Goal: Information Seeking & Learning: Learn about a topic

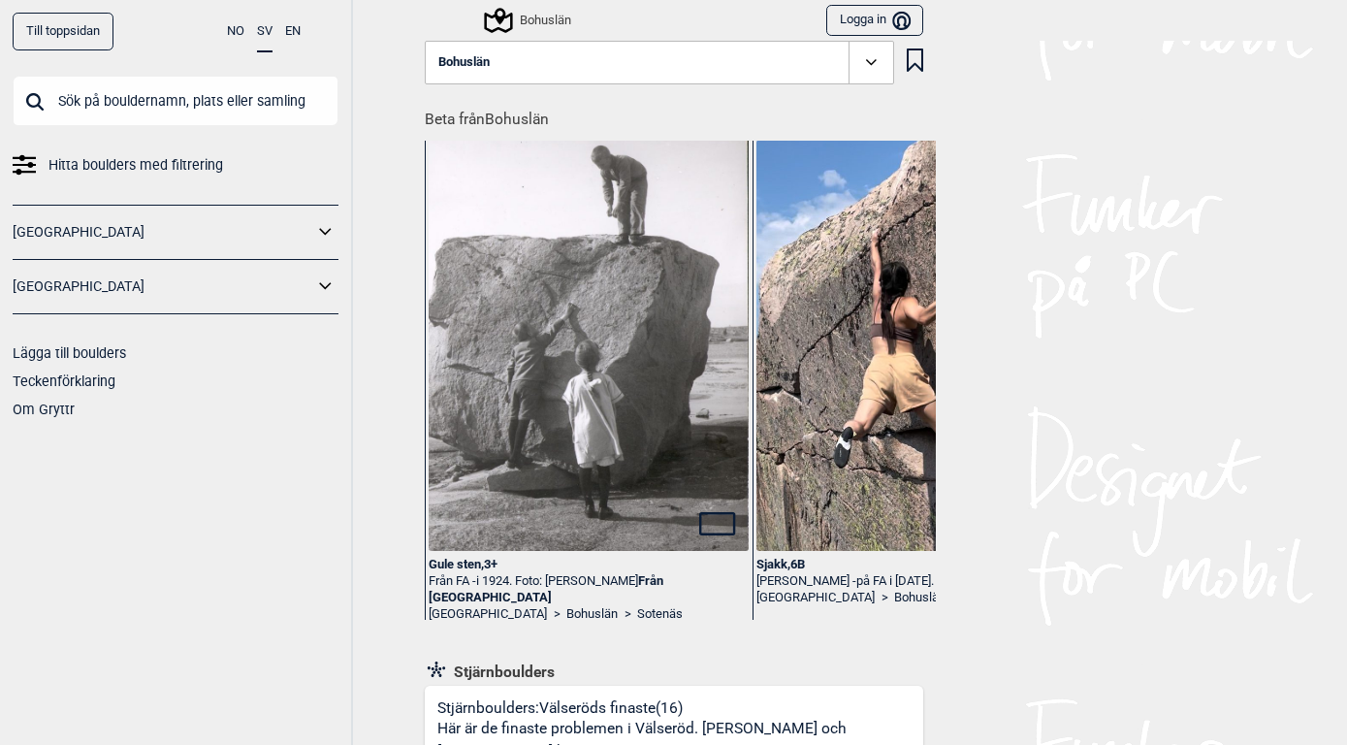
click at [679, 67] on button "Bohuslän" at bounding box center [659, 63] width 469 height 45
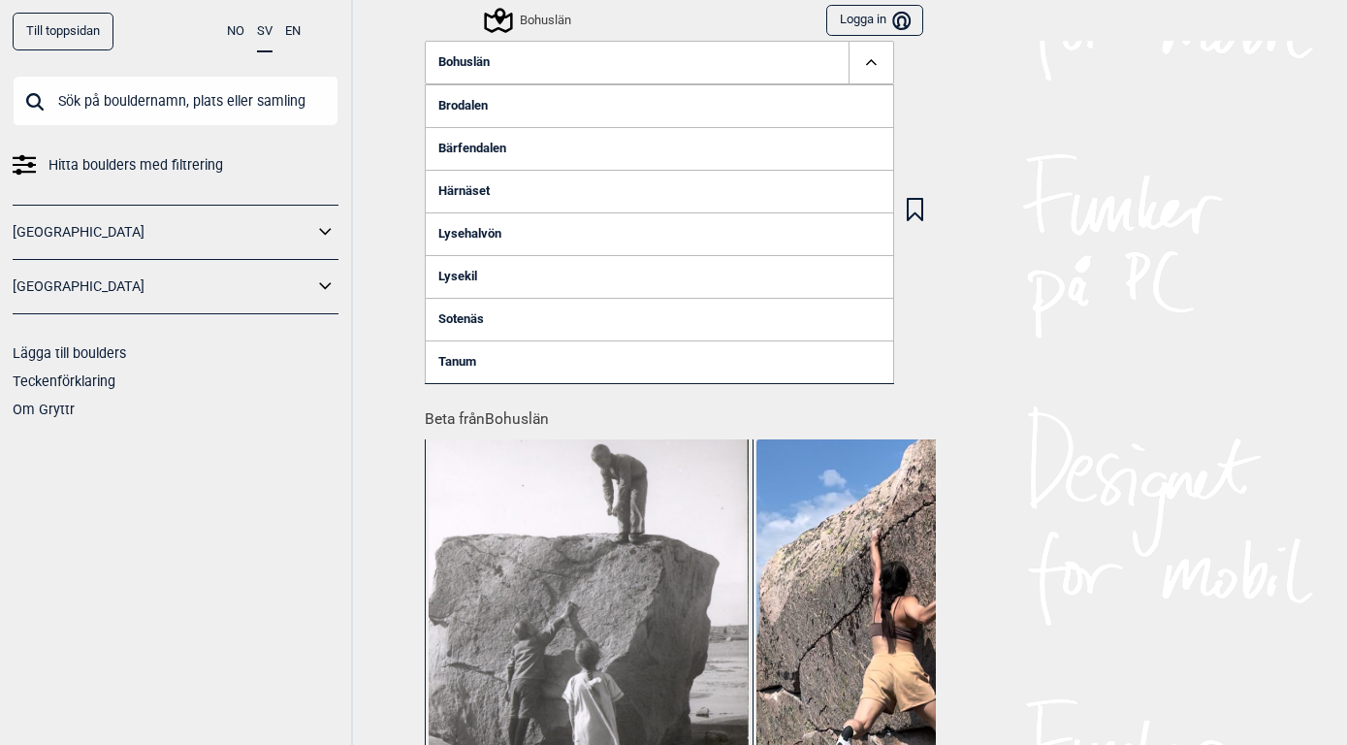
click at [329, 286] on icon at bounding box center [325, 285] width 12 height 7
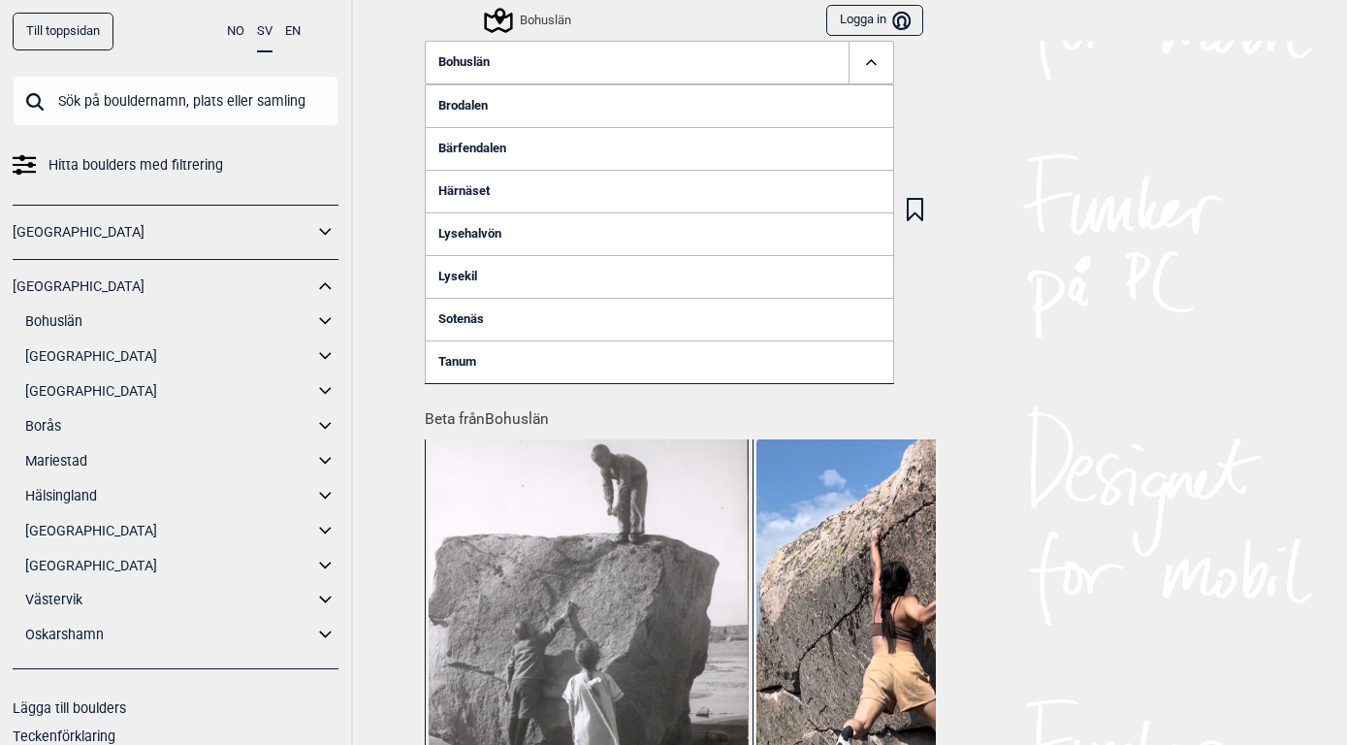
click at [320, 596] on icon at bounding box center [325, 599] width 12 height 7
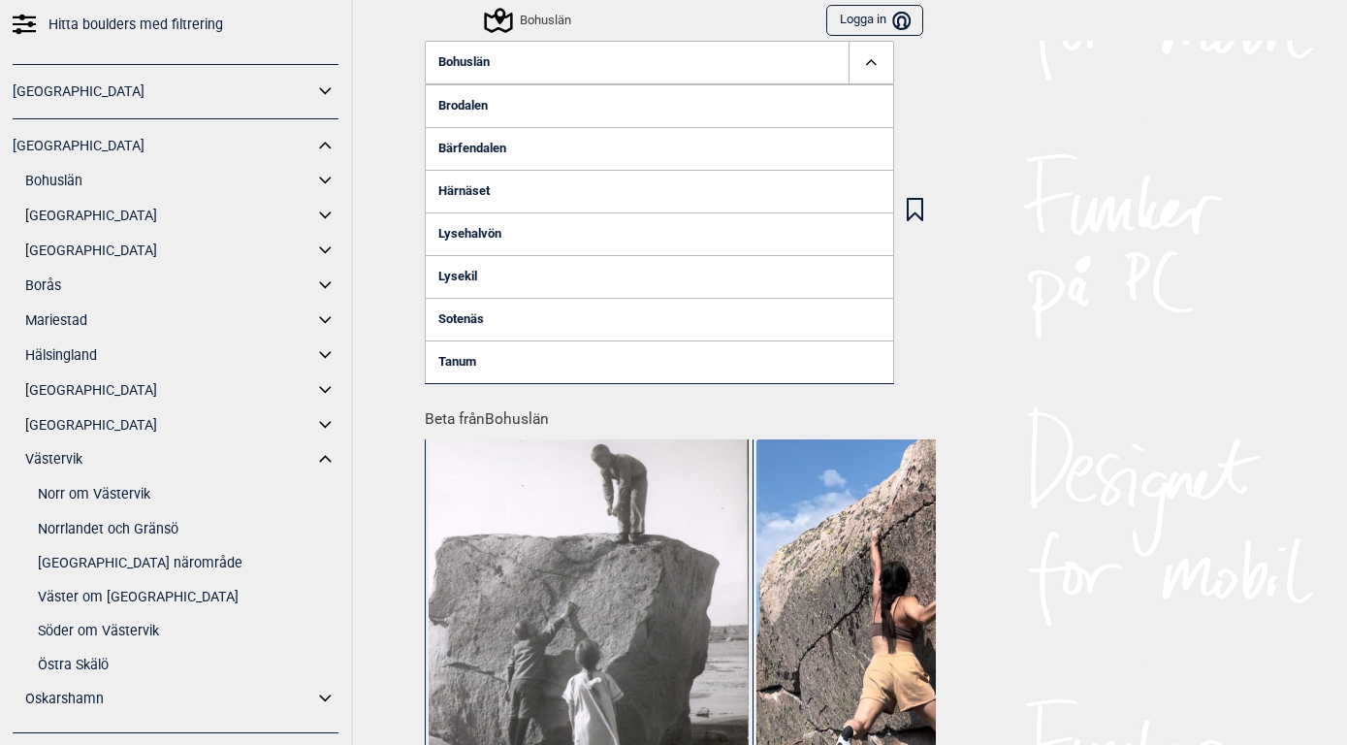
scroll to position [148, 0]
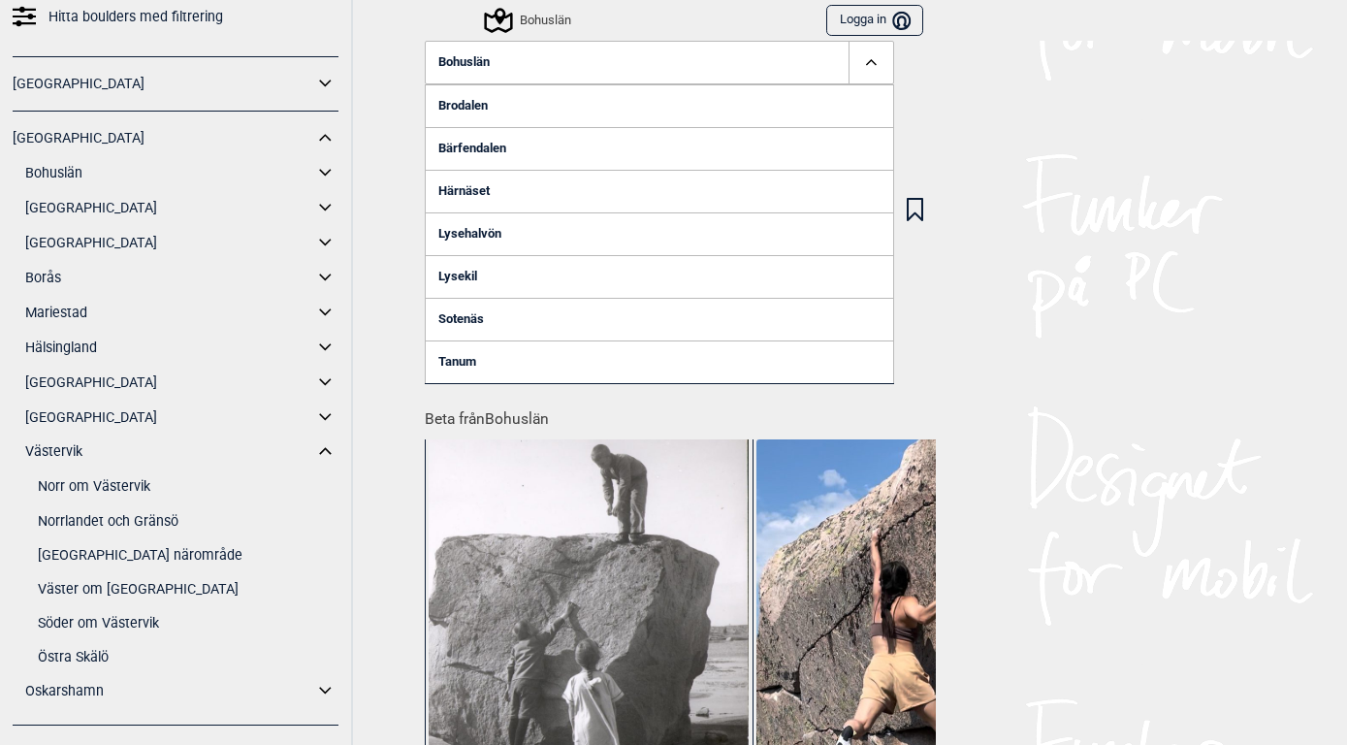
click at [140, 553] on link "[GEOGRAPHIC_DATA] närområde" at bounding box center [188, 555] width 301 height 28
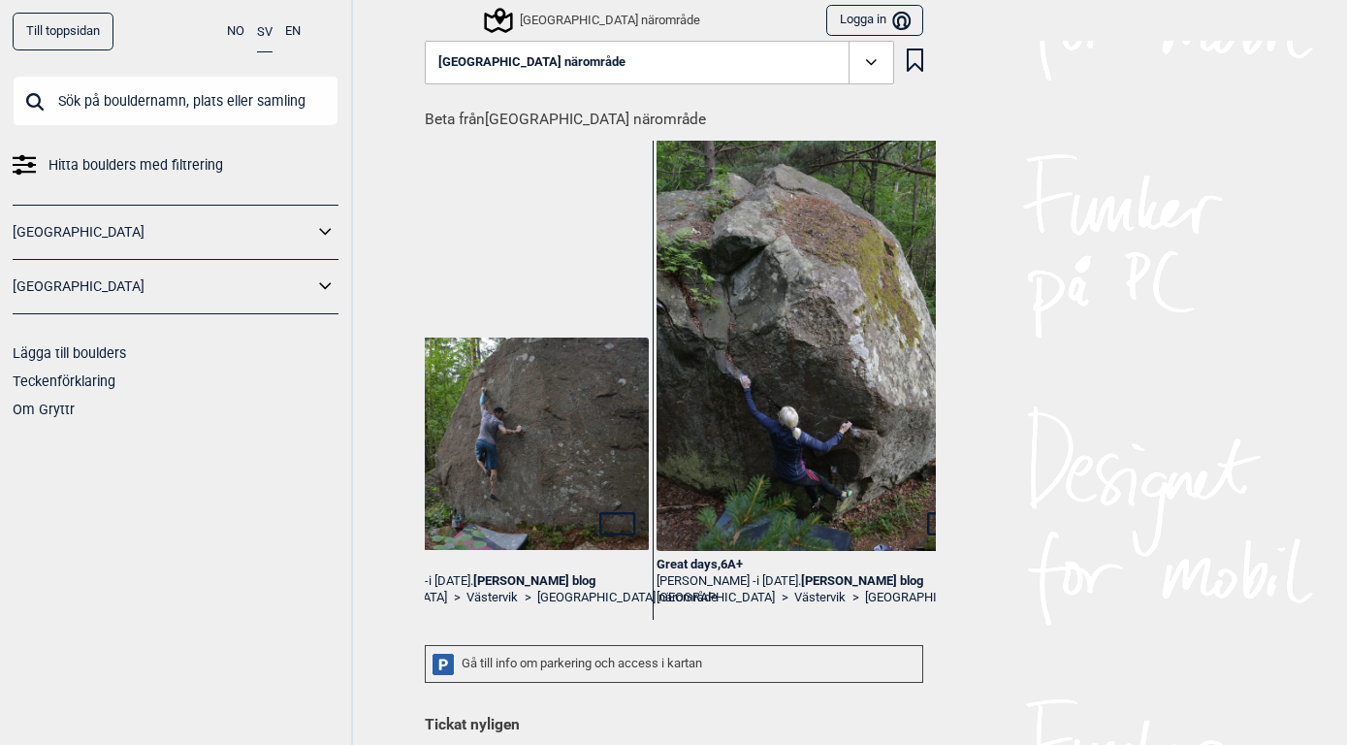
click at [889, 62] on span at bounding box center [870, 63] width 45 height 45
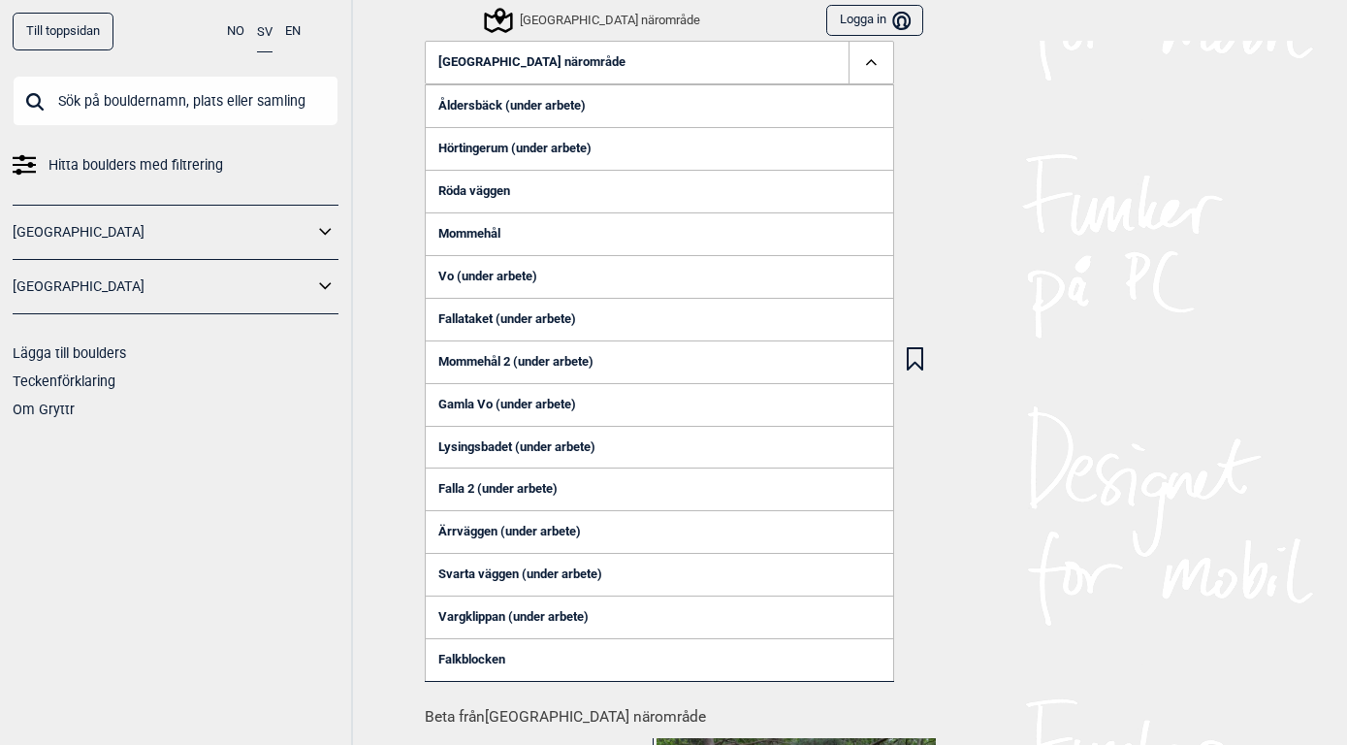
click at [889, 62] on span at bounding box center [870, 63] width 45 height 45
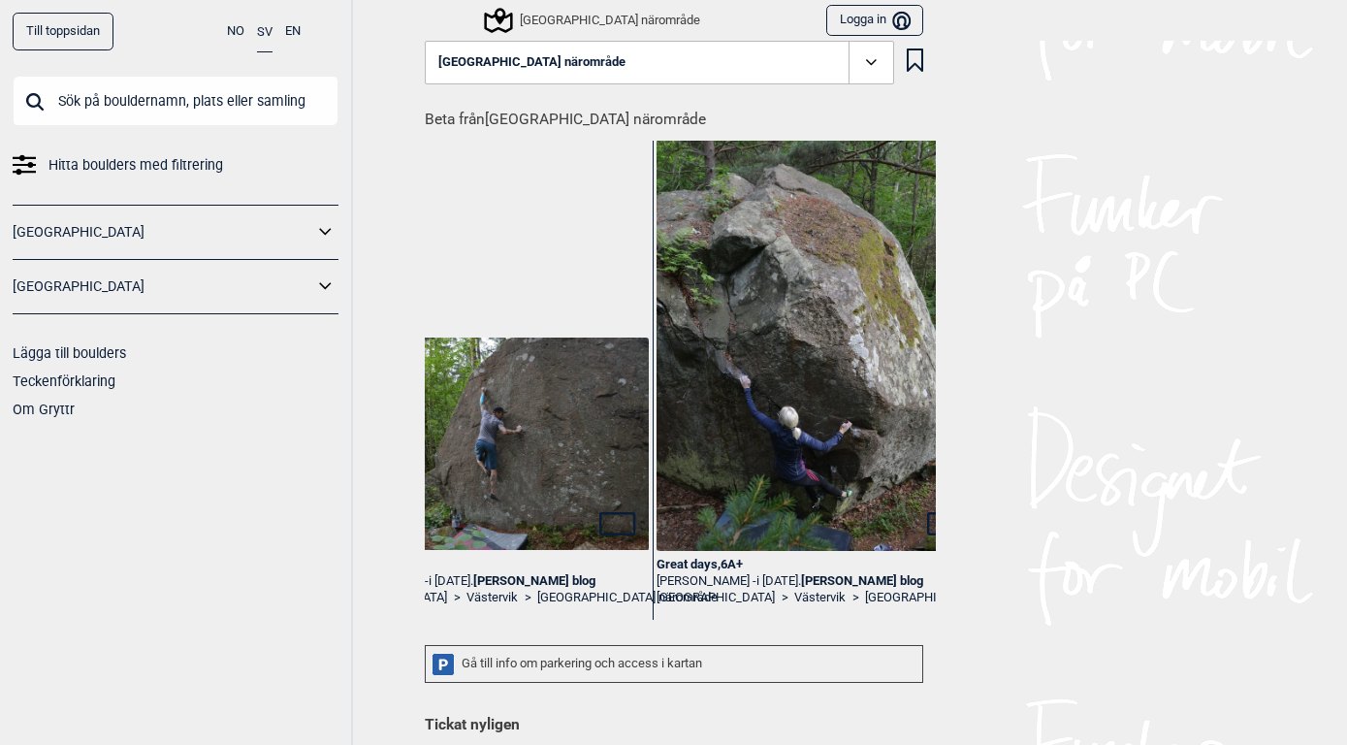
click at [860, 72] on span at bounding box center [870, 63] width 45 height 45
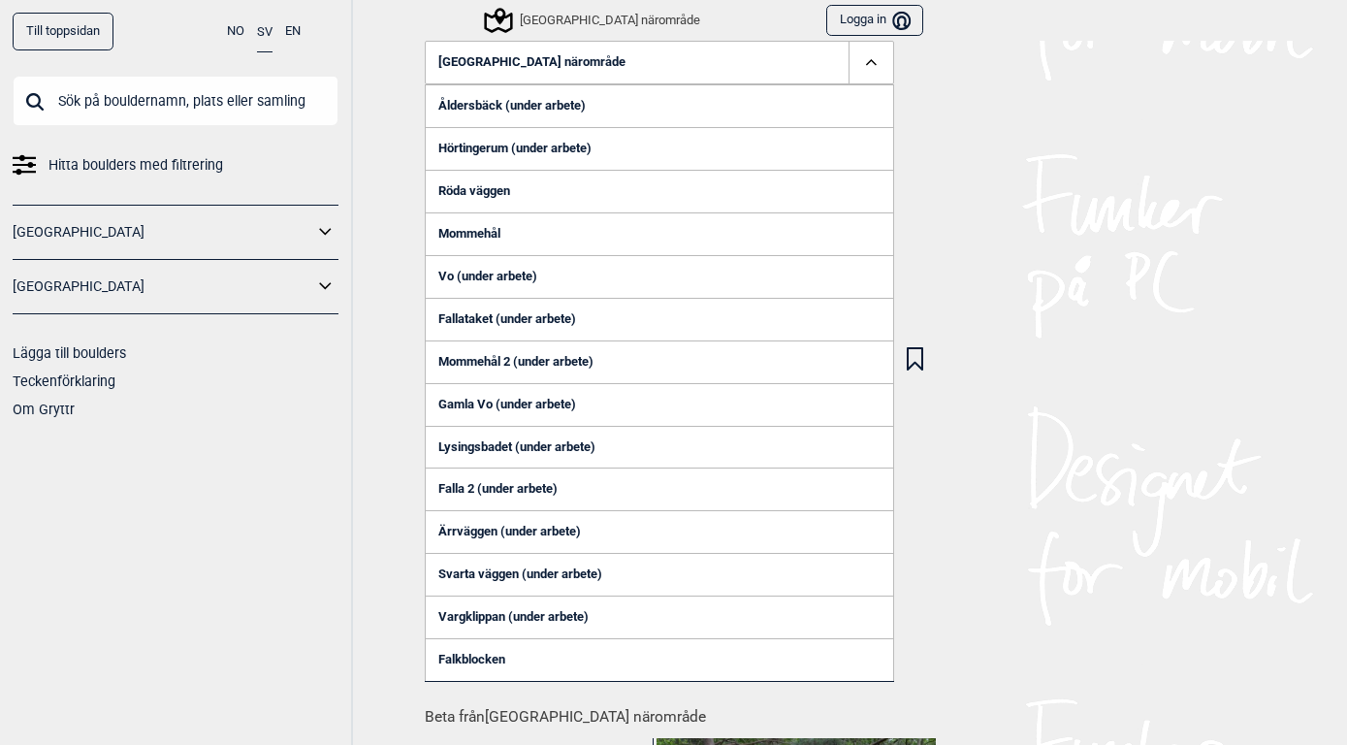
click at [490, 238] on link "Mommehål" at bounding box center [659, 233] width 469 height 43
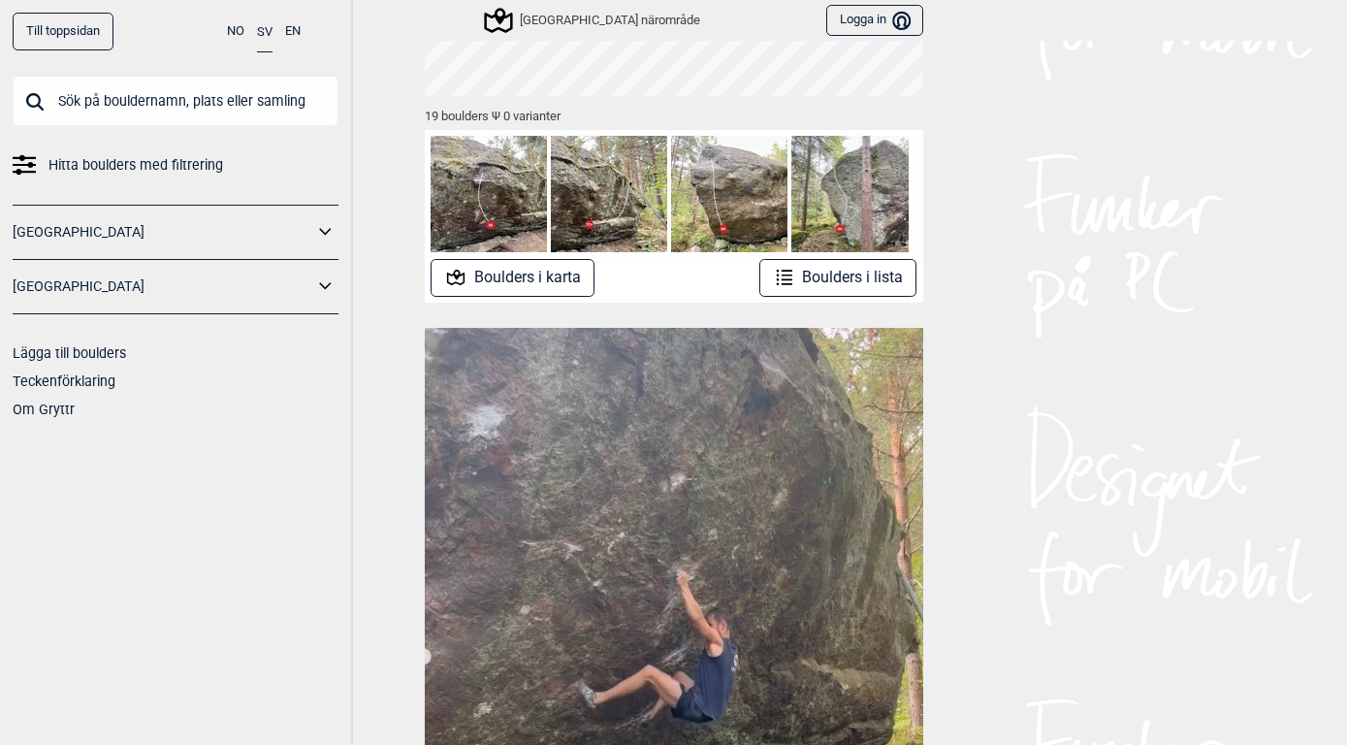
scroll to position [275, 0]
click at [821, 270] on button "Boulders i lista" at bounding box center [838, 278] width 158 height 38
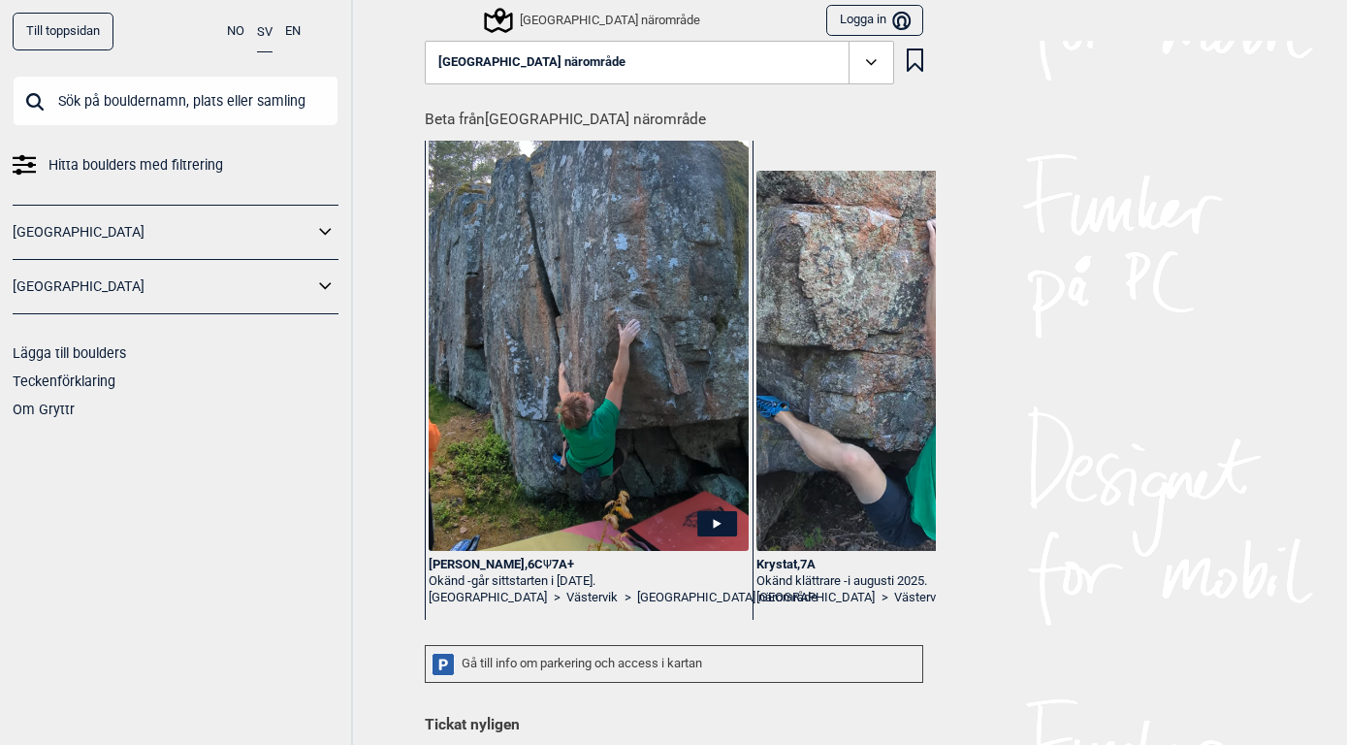
click at [894, 50] on div "[GEOGRAPHIC_DATA] närområde" at bounding box center [667, 63] width 511 height 45
click at [874, 58] on icon at bounding box center [871, 62] width 22 height 22
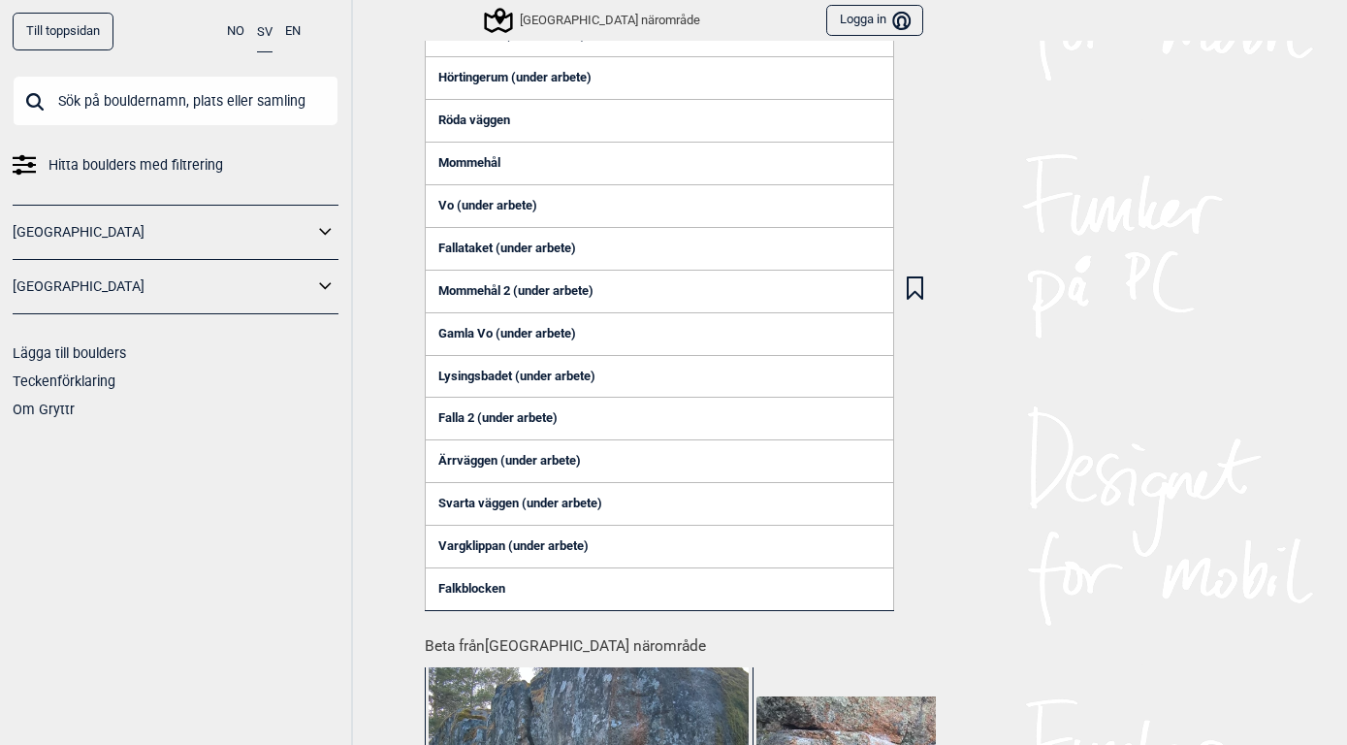
scroll to position [71, 0]
click at [466, 590] on link "Falkblocken" at bounding box center [659, 588] width 469 height 43
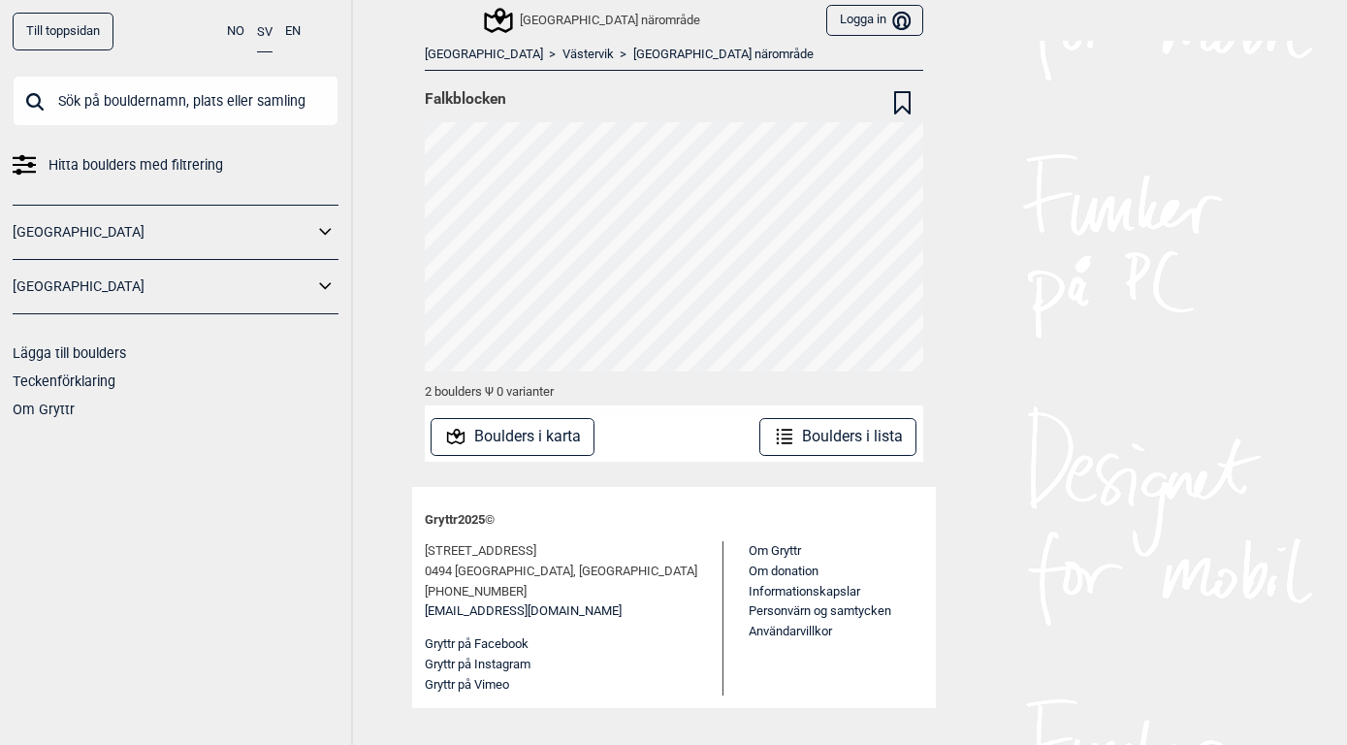
click at [332, 291] on icon at bounding box center [325, 286] width 25 height 28
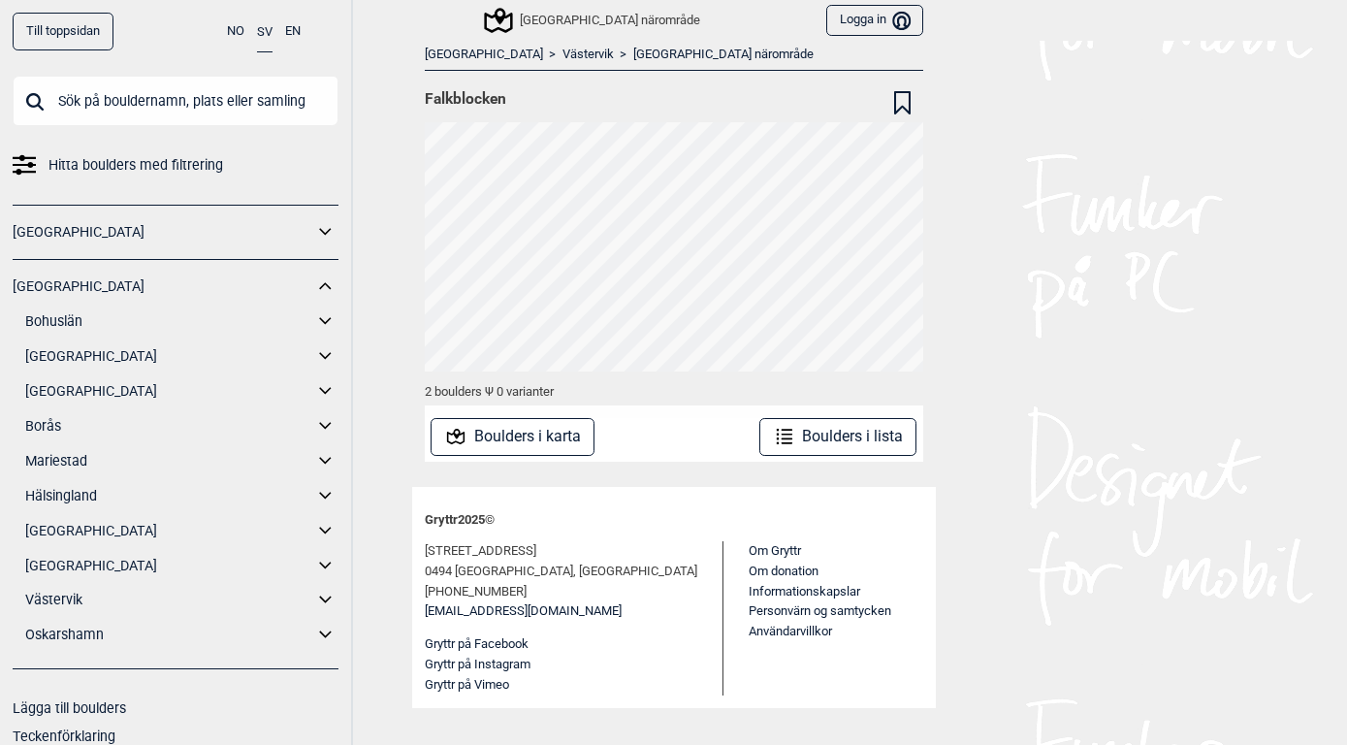
click at [331, 596] on icon at bounding box center [325, 599] width 12 height 7
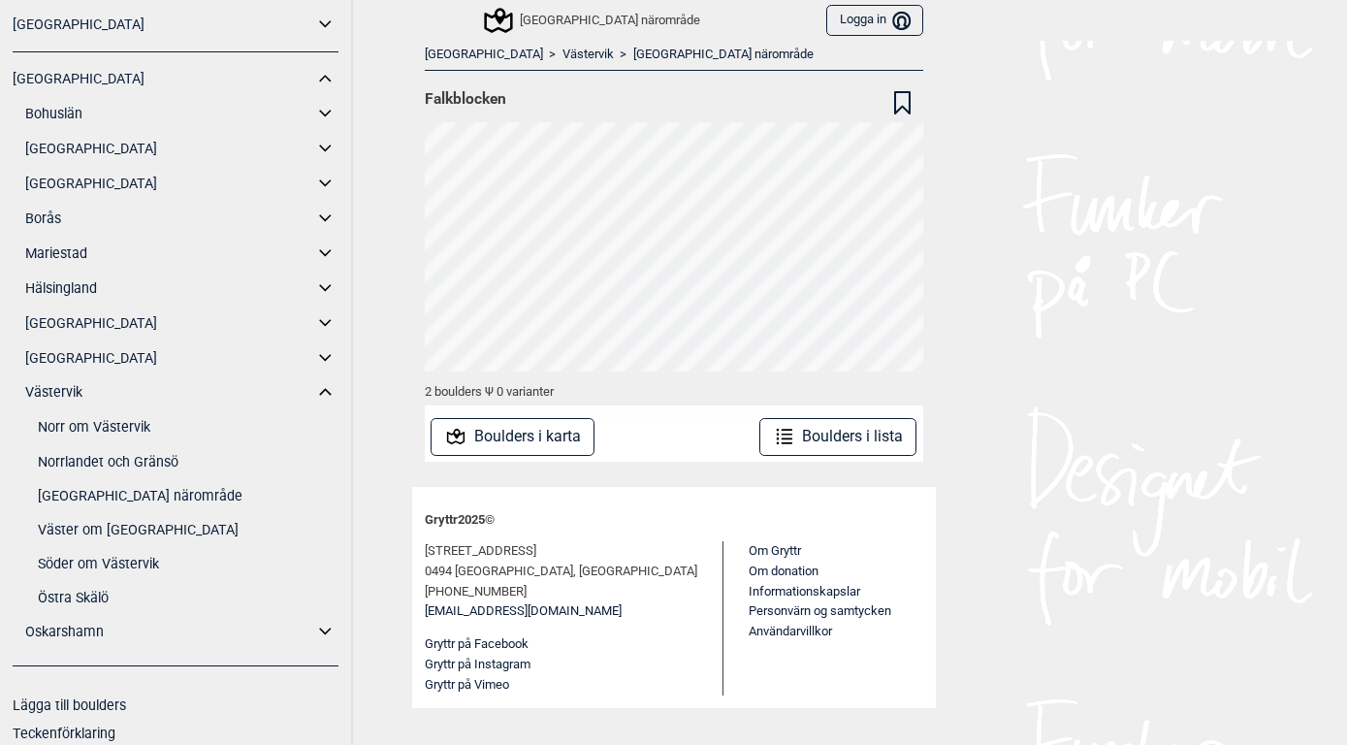
scroll to position [211, 0]
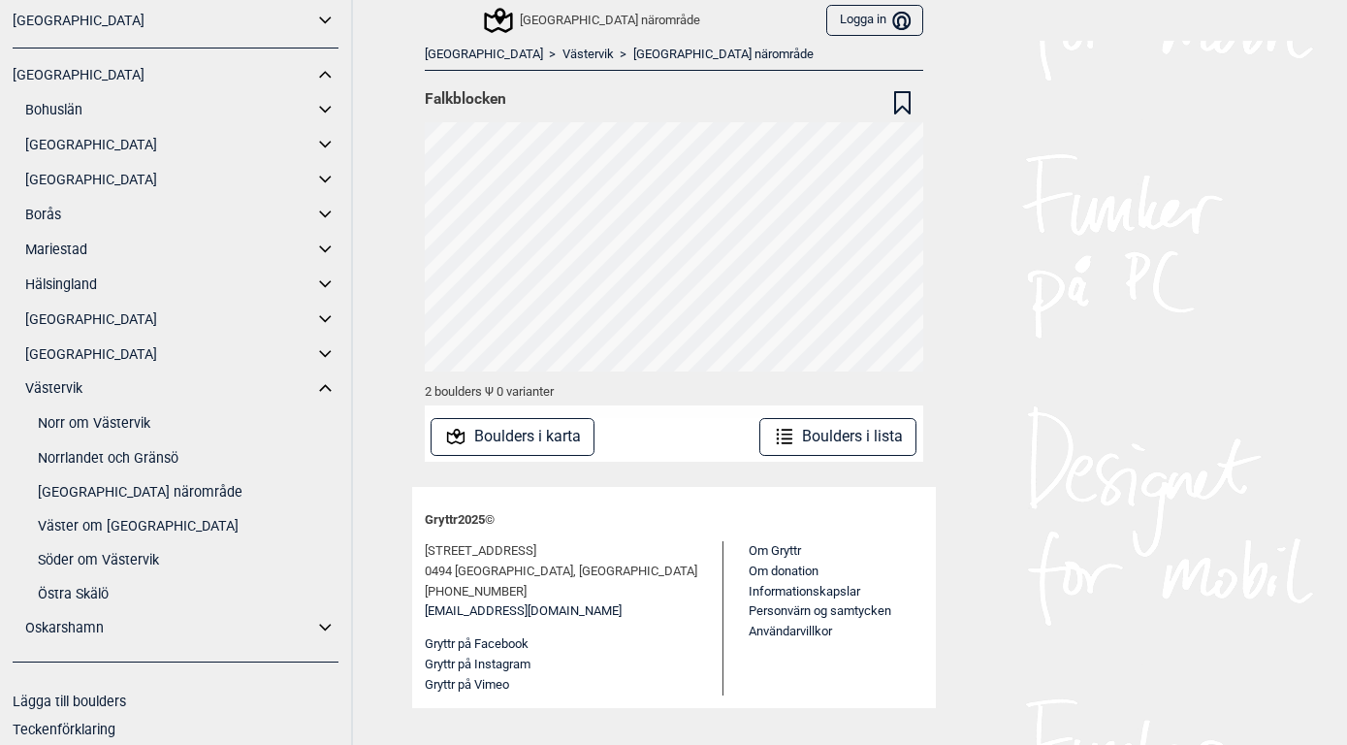
click at [110, 462] on link "Norrlandet och Gränsö" at bounding box center [188, 458] width 301 height 28
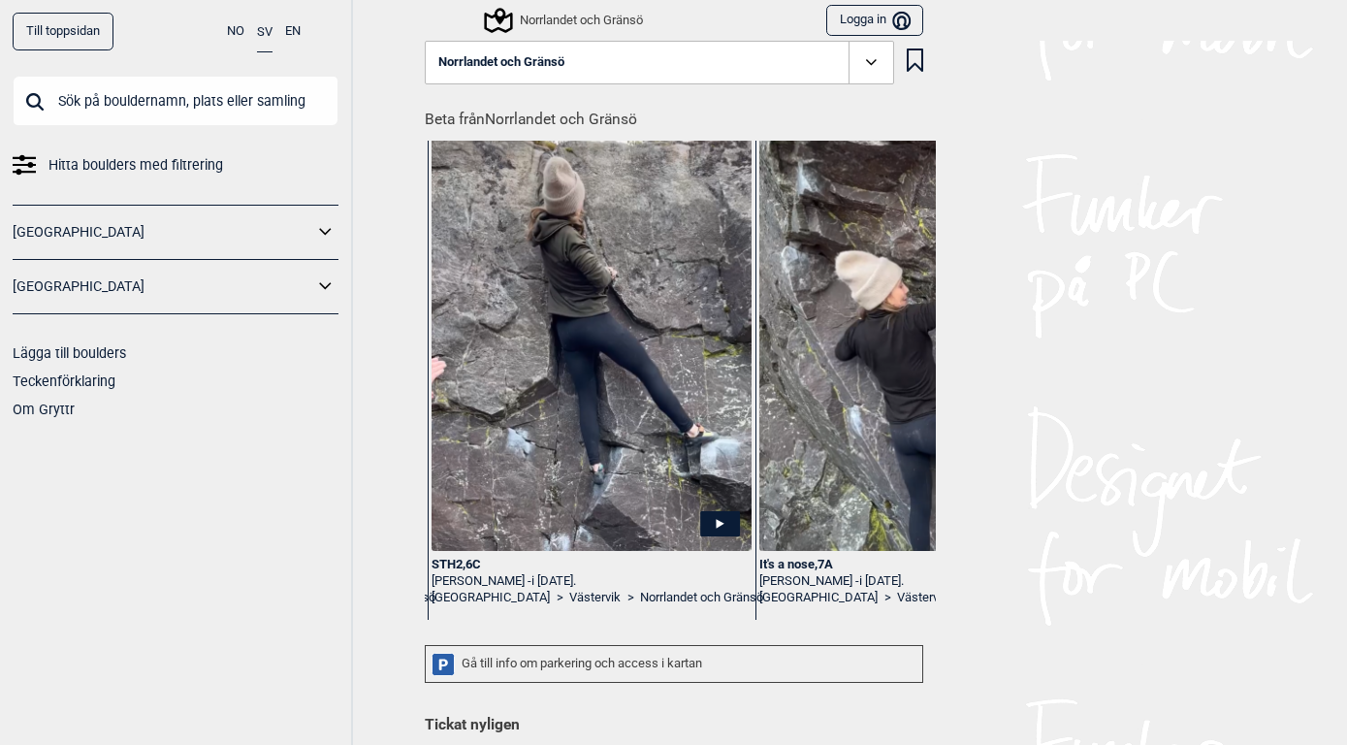
scroll to position [0, 2948]
click at [323, 288] on icon at bounding box center [325, 286] width 25 height 28
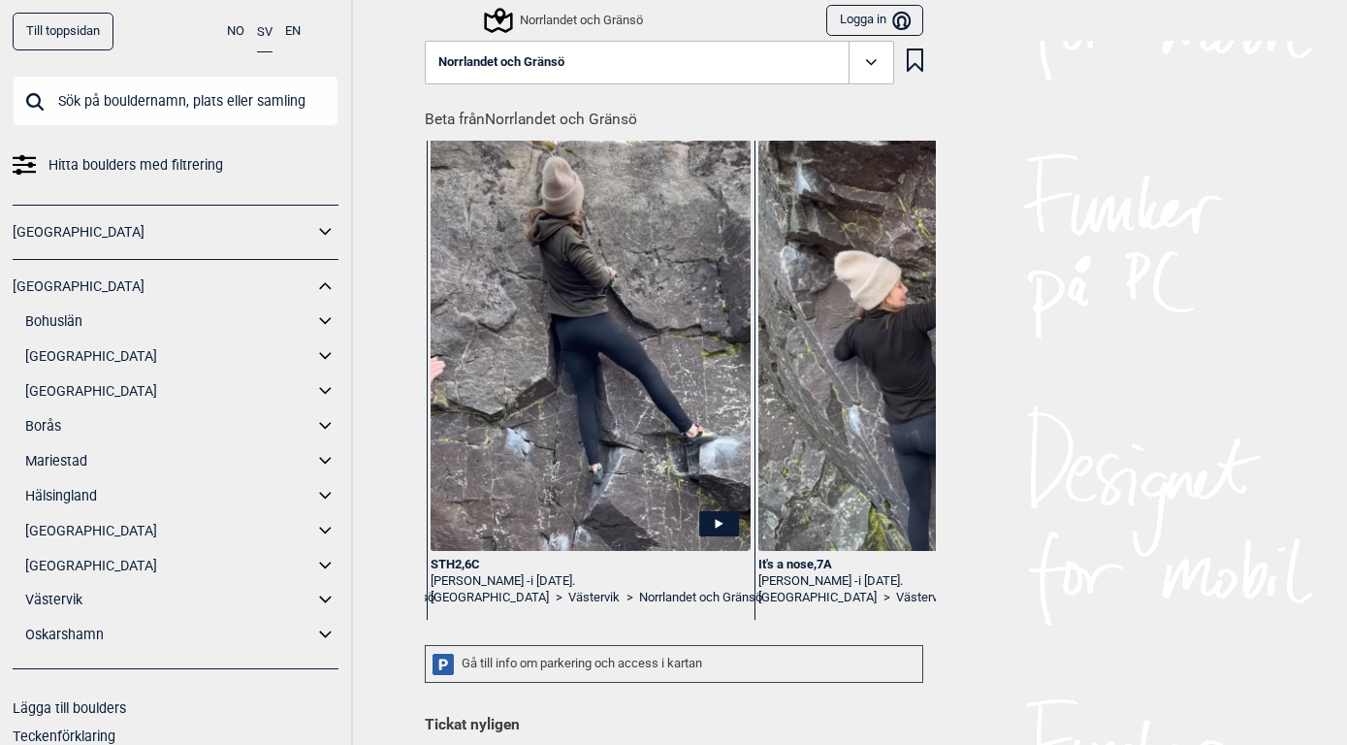
click at [332, 591] on icon at bounding box center [325, 600] width 25 height 28
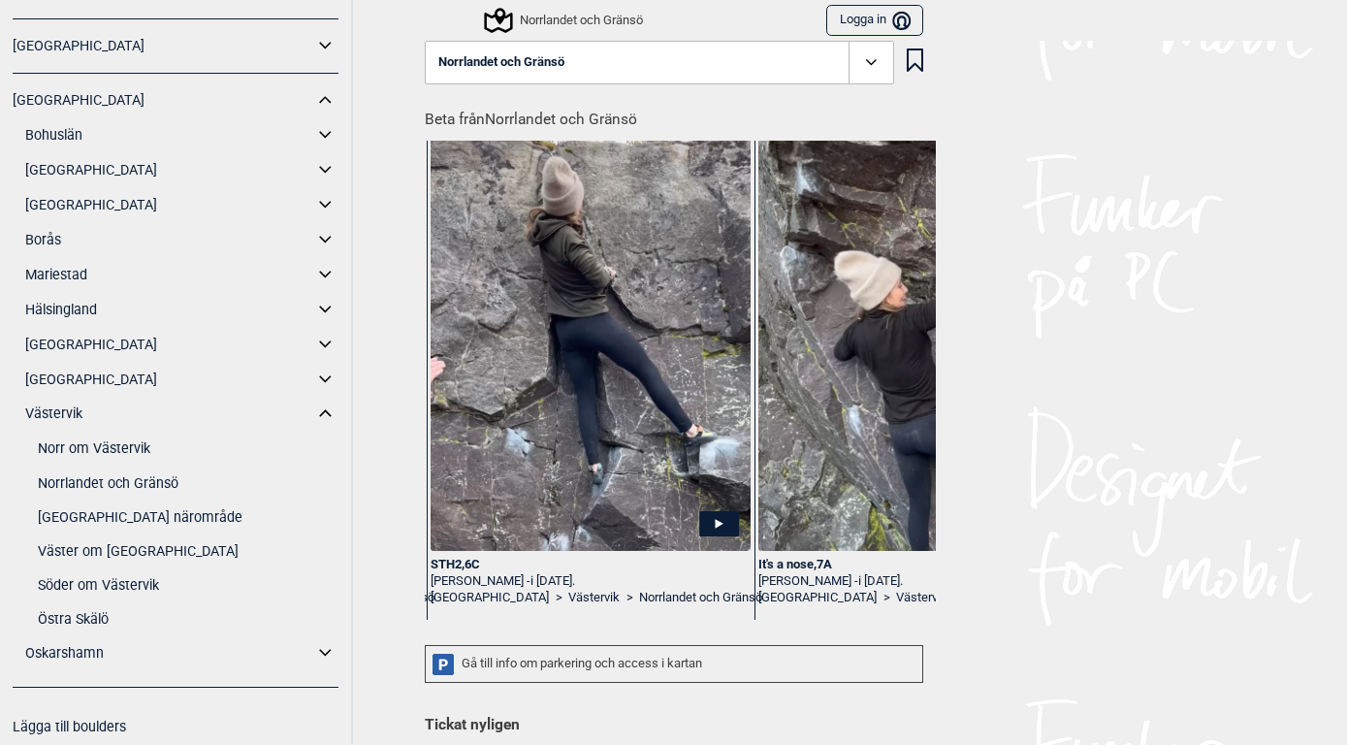
scroll to position [247, 0]
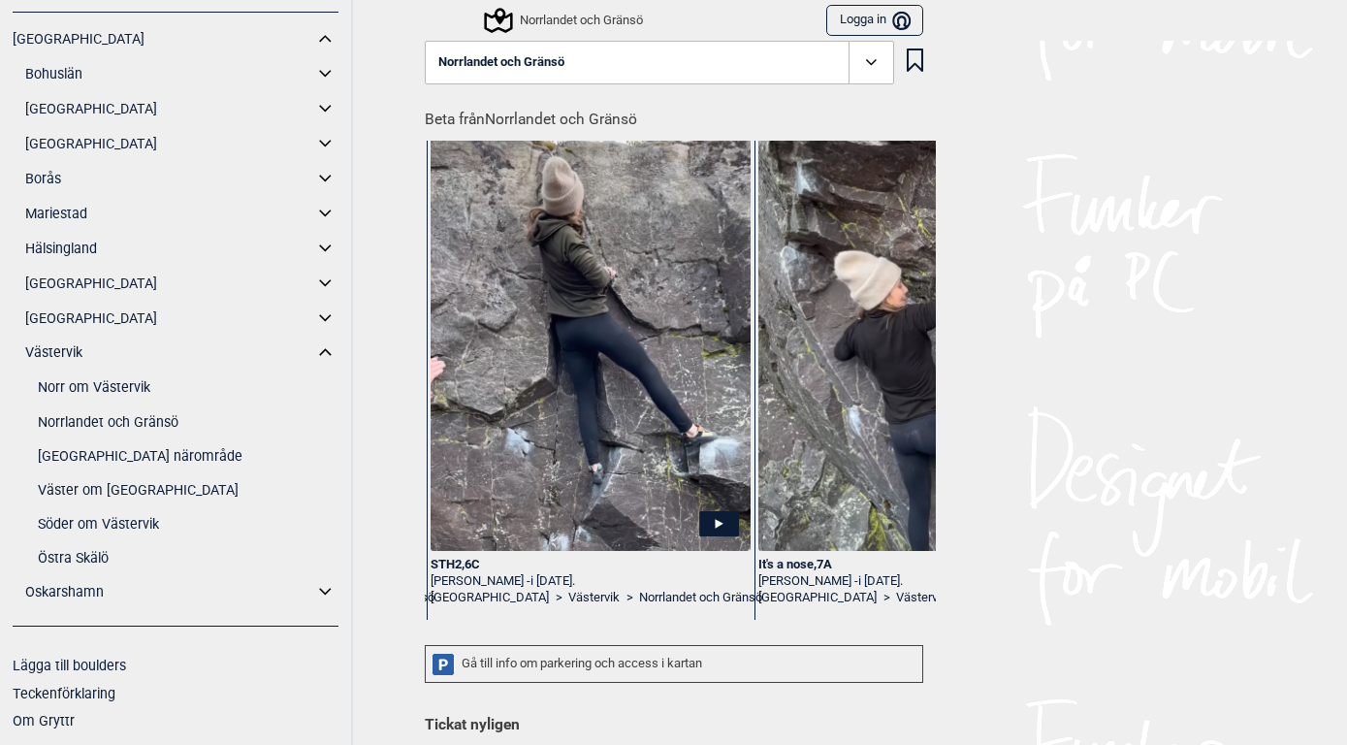
click at [105, 455] on link "[GEOGRAPHIC_DATA] närområde" at bounding box center [188, 456] width 301 height 28
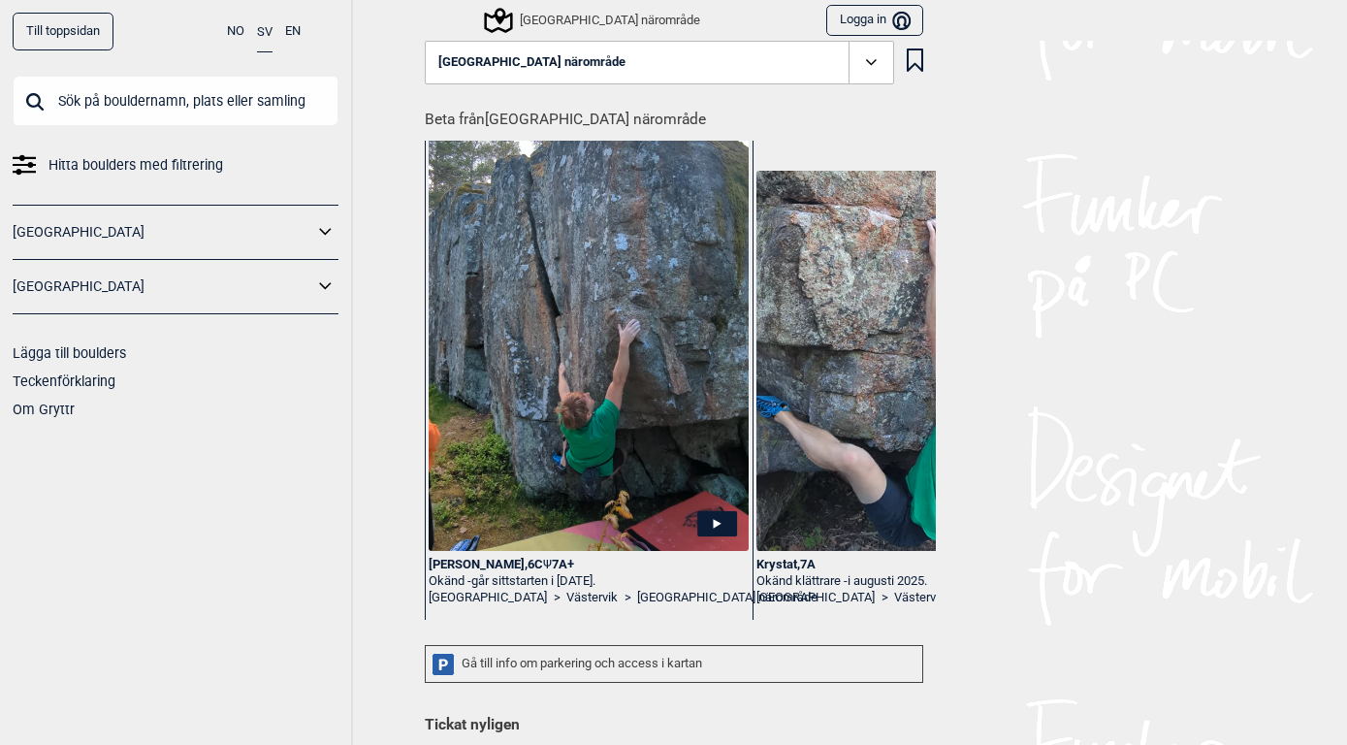
click at [883, 61] on span at bounding box center [870, 63] width 45 height 45
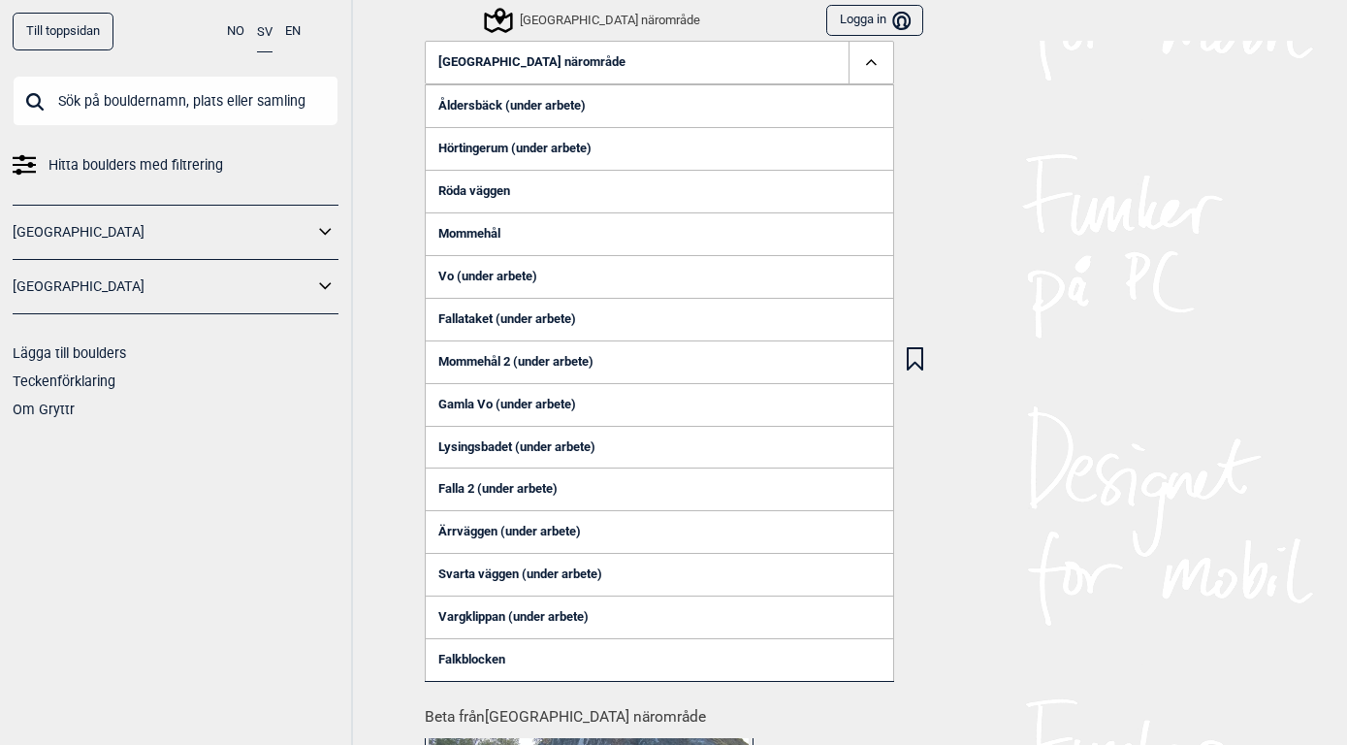
click at [488, 193] on link "Röda väggen" at bounding box center [659, 191] width 469 height 43
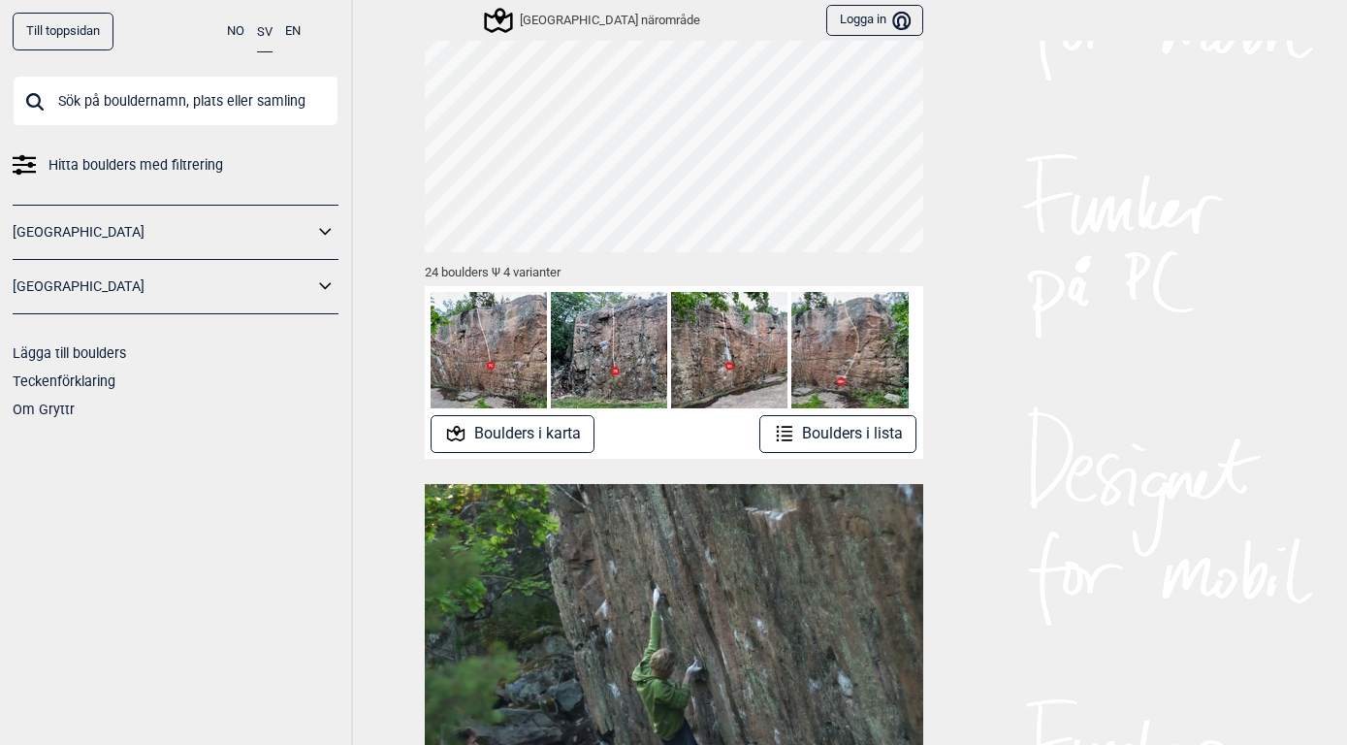
scroll to position [109, 0]
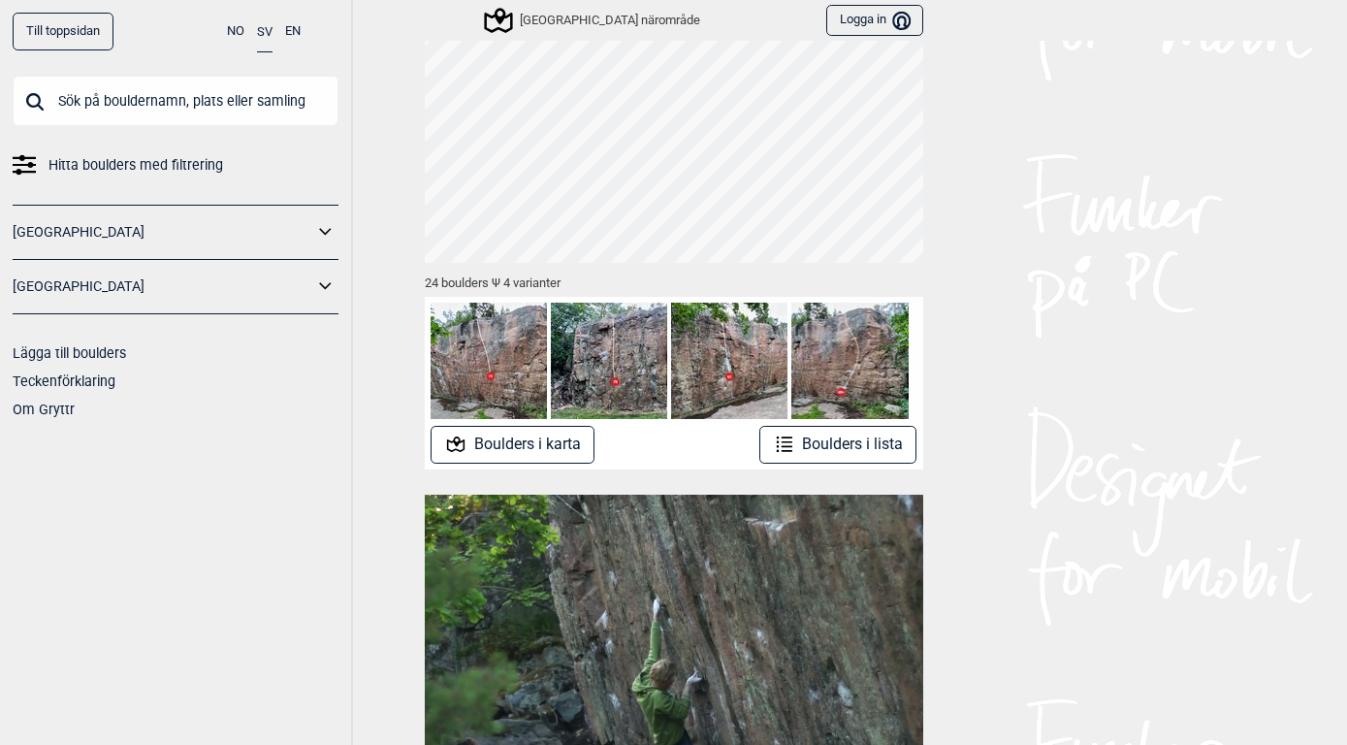
click at [823, 443] on button "Boulders i lista" at bounding box center [838, 445] width 158 height 38
